Goal: Go to known website: Access a specific website the user already knows

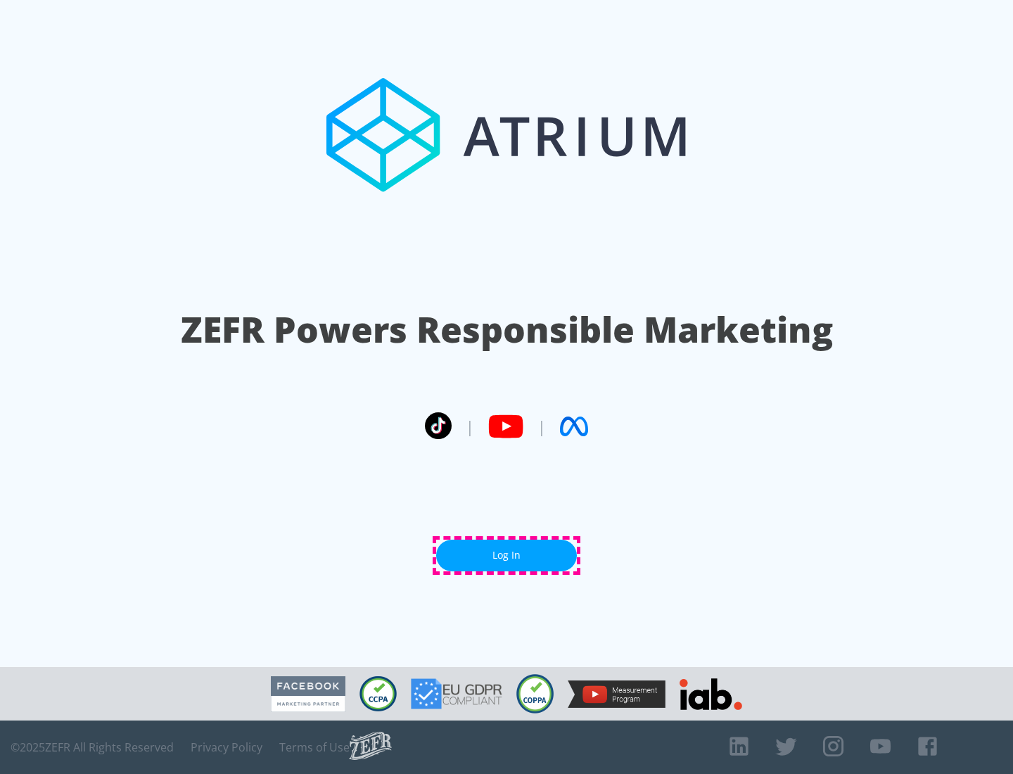
click at [506, 555] on link "Log In" at bounding box center [506, 555] width 141 height 32
